Goal: Task Accomplishment & Management: Use online tool/utility

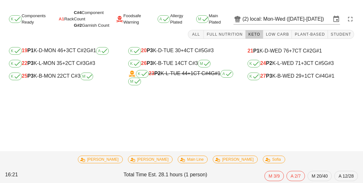
scroll to position [30, 0]
click at [183, 60] on div "K 26 P3 K-B-TUE 14 CT C#3 M" at bounding box center [181, 64] width 107 height 8
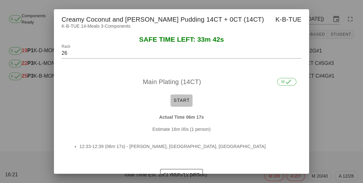
click at [181, 98] on span "Start" at bounding box center [181, 100] width 17 height 5
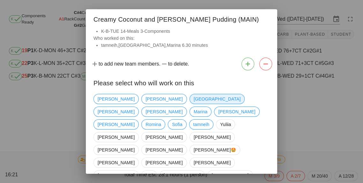
click at [194, 98] on span "[GEOGRAPHIC_DATA]" at bounding box center [217, 99] width 47 height 10
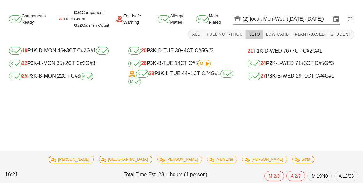
click at [54, 73] on div "K 25 P3 K-B-MON 22 CT C#3 M" at bounding box center [62, 77] width 107 height 8
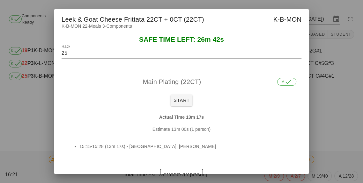
click at [318, 113] on div at bounding box center [181, 91] width 363 height 183
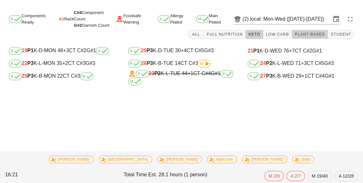
click at [311, 30] on button "Plant-Based" at bounding box center [310, 34] width 36 height 9
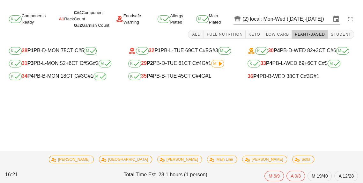
click at [273, 70] on div "36 P4 PB-B-WED 38 CT C#3 G#1" at bounding box center [301, 76] width 117 height 13
click at [260, 74] on b "P4" at bounding box center [256, 76] width 6 height 5
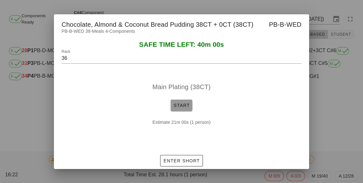
click at [181, 106] on span "Start" at bounding box center [181, 105] width 17 height 5
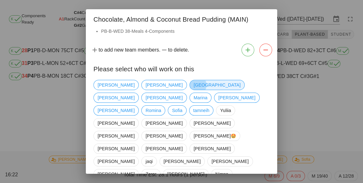
click at [190, 80] on span "[GEOGRAPHIC_DATA]" at bounding box center [217, 85] width 55 height 10
click at [207, 93] on span "Marina" at bounding box center [201, 98] width 14 height 10
click at [190, 84] on span "[GEOGRAPHIC_DATA]" at bounding box center [217, 85] width 55 height 10
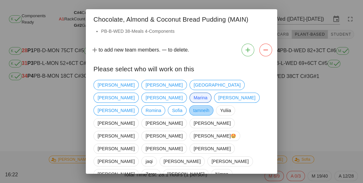
click at [193, 106] on span "tamneih" at bounding box center [201, 111] width 16 height 10
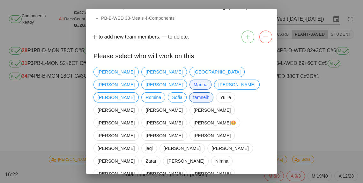
scroll to position [31, 0]
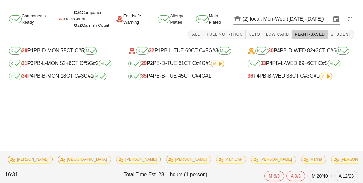
click at [273, 60] on div "K 33 P4 PB-L-WED 69 +6 CT C#5 M" at bounding box center [301, 64] width 107 height 8
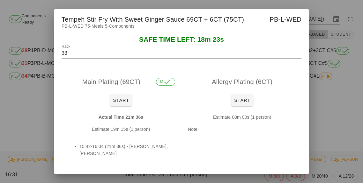
scroll to position [29, 0]
click at [332, 89] on div at bounding box center [181, 91] width 363 height 183
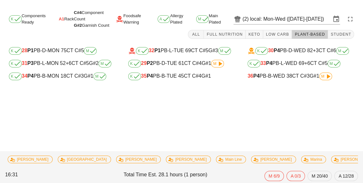
click at [321, 73] on span "M" at bounding box center [325, 77] width 13 height 8
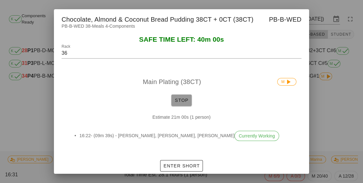
click at [182, 105] on button "Stop" at bounding box center [181, 100] width 20 height 11
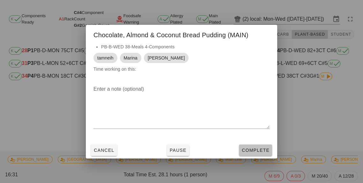
click at [258, 155] on button "Complete" at bounding box center [255, 150] width 33 height 11
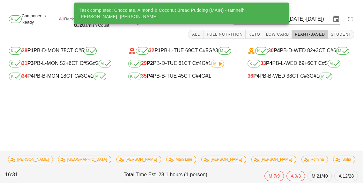
click at [61, 73] on div "K 34 P4 PB-B-MON 18 CT C#3 G#1 M" at bounding box center [62, 77] width 107 height 8
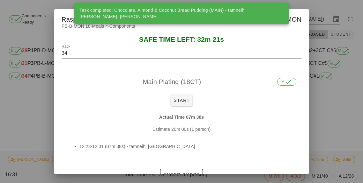
click at [329, 115] on div at bounding box center [181, 91] width 363 height 183
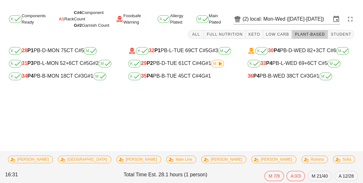
click at [176, 73] on div "K 35 P4 PB-B-TUE 45 CT C#4 G#1" at bounding box center [181, 77] width 107 height 8
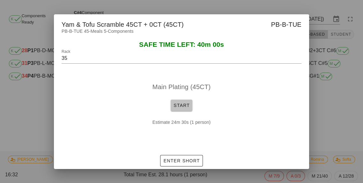
click at [177, 104] on span "Start" at bounding box center [181, 105] width 17 height 5
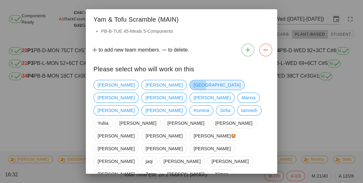
click at [194, 86] on span "[GEOGRAPHIC_DATA]" at bounding box center [217, 85] width 47 height 10
click at [241, 106] on span "tamneih" at bounding box center [249, 111] width 16 height 10
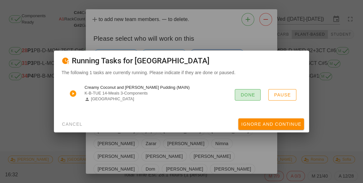
click at [249, 96] on span "Done" at bounding box center [247, 95] width 15 height 5
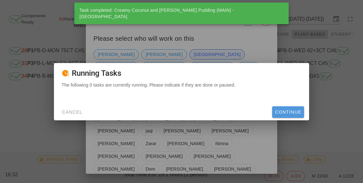
click at [278, 111] on span "Continue" at bounding box center [288, 112] width 27 height 5
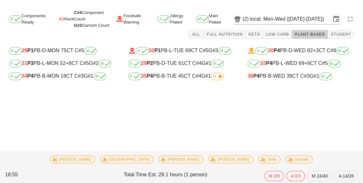
click at [189, 73] on div "K 35 P4 PB-B-TUE 45 CT C#4 G#1 M" at bounding box center [181, 77] width 107 height 8
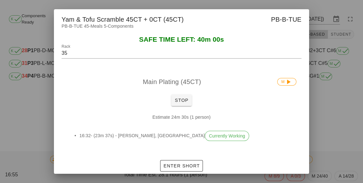
scroll to position [29, 0]
click at [171, 99] on button "Stop" at bounding box center [181, 100] width 20 height 11
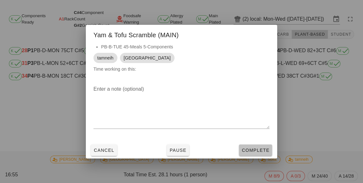
click at [254, 148] on span "Complete" at bounding box center [256, 150] width 28 height 5
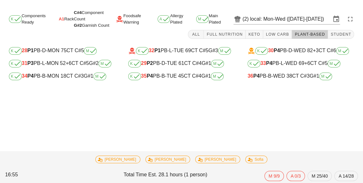
scroll to position [28, 0]
click at [259, 32] on span "Keto" at bounding box center [254, 34] width 12 height 4
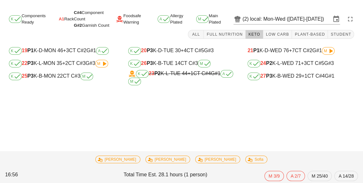
click at [291, 73] on div "K 27 P3 K-B-WED 29 +1 CT C#4 G#1" at bounding box center [301, 77] width 107 height 8
type input "27"
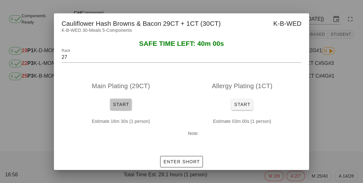
click at [118, 100] on button "Start" at bounding box center [121, 104] width 22 height 11
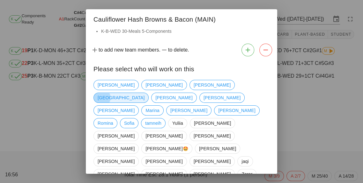
click at [145, 93] on span "[GEOGRAPHIC_DATA]" at bounding box center [121, 98] width 47 height 10
click at [161, 119] on span "tamneih" at bounding box center [153, 124] width 16 height 10
click at [146, 106] on span "Marina" at bounding box center [153, 111] width 14 height 10
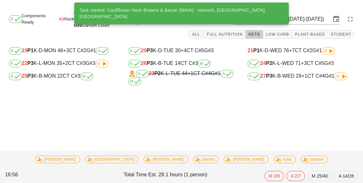
click at [291, 73] on div "K 27 P3 K-B-WED 29 +1 CT C#4 G#1 M" at bounding box center [301, 77] width 107 height 8
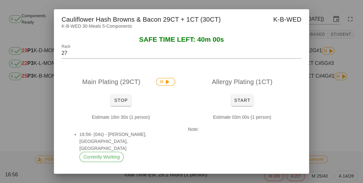
scroll to position [7, 0]
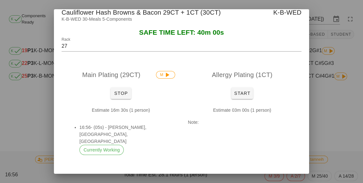
click at [190, 175] on button "Enter Short" at bounding box center [181, 180] width 42 height 11
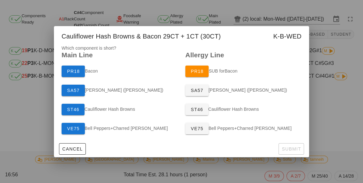
scroll to position [0, 0]
click at [73, 86] on button "SA57" at bounding box center [73, 90] width 23 height 11
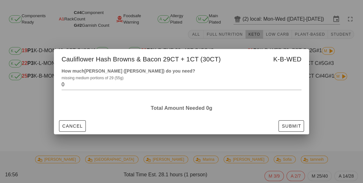
click at [71, 86] on input "0" at bounding box center [177, 85] width 231 height 10
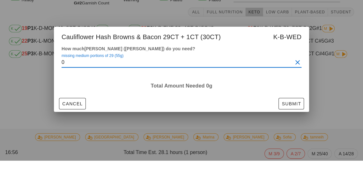
scroll to position [28, 0]
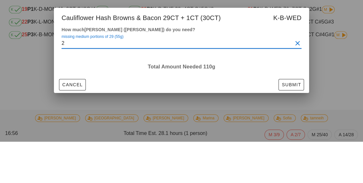
type input "2"
click at [337, 92] on div at bounding box center [181, 91] width 363 height 183
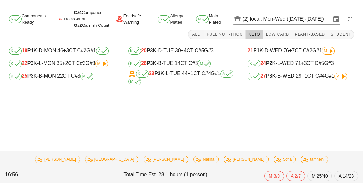
click at [292, 73] on div "K 27 P3 K-B-WED 29 +1 CT C#4 G#1 M" at bounding box center [301, 77] width 107 height 8
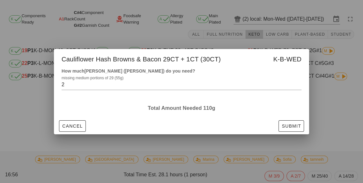
scroll to position [30, 0]
click at [294, 123] on button "Submit" at bounding box center [292, 126] width 26 height 11
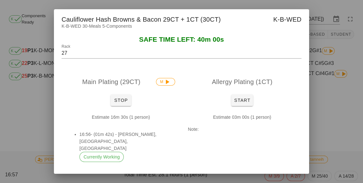
scroll to position [7, 0]
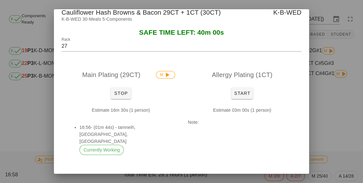
click at [200, 175] on button "Show Shorts" at bounding box center [205, 180] width 44 height 11
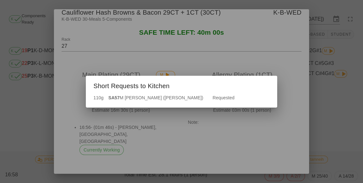
scroll to position [28, 0]
click at [156, 166] on div at bounding box center [181, 91] width 363 height 183
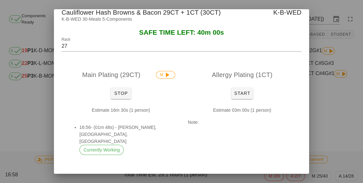
click at [153, 178] on span "Enter Short" at bounding box center [156, 180] width 37 height 5
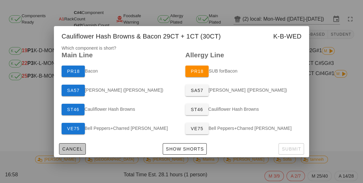
scroll to position [0, 0]
click at [117, 83] on div "SA57 [PERSON_NAME] ([PERSON_NAME])" at bounding box center [120, 90] width 124 height 19
click at [97, 89] on div "SA57 [PERSON_NAME] ([PERSON_NAME])" at bounding box center [120, 90] width 124 height 19
click at [70, 86] on button "SA57" at bounding box center [73, 90] width 23 height 11
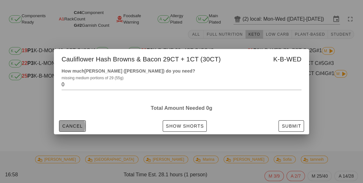
click at [69, 125] on span "Cancel" at bounding box center [72, 126] width 21 height 5
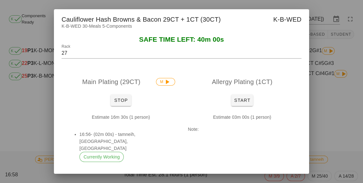
scroll to position [7, 0]
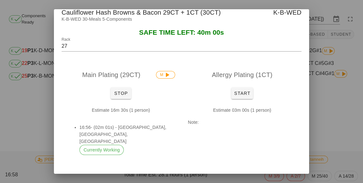
click at [209, 175] on button "Show Shorts" at bounding box center [205, 180] width 44 height 11
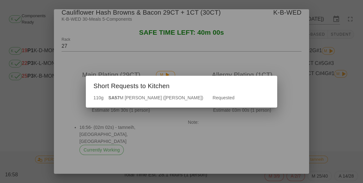
click at [266, 135] on div at bounding box center [181, 91] width 363 height 183
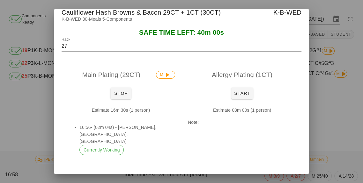
click at [158, 178] on span "Enter Short" at bounding box center [156, 180] width 37 height 5
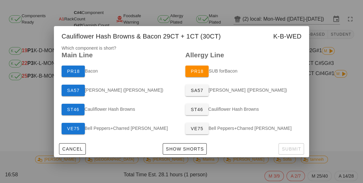
scroll to position [0, 0]
click at [75, 90] on span "SA57" at bounding box center [73, 90] width 13 height 5
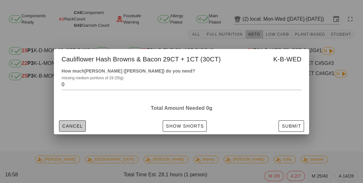
click at [74, 128] on span "Cancel" at bounding box center [72, 126] width 21 height 5
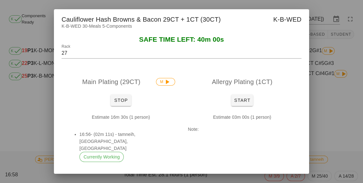
click at [325, 140] on div at bounding box center [181, 91] width 363 height 183
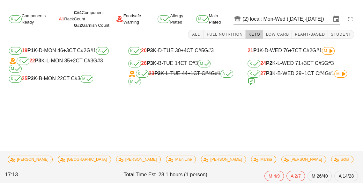
click at [342, 70] on icon at bounding box center [344, 74] width 8 height 8
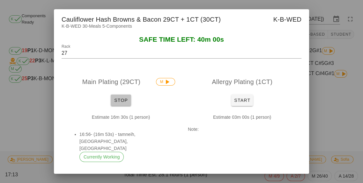
click at [118, 100] on span "Stop" at bounding box center [120, 100] width 15 height 5
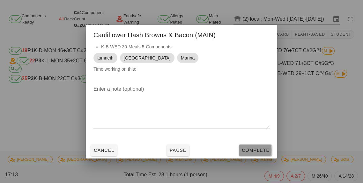
click at [252, 155] on button "Complete" at bounding box center [255, 150] width 33 height 11
